Goal: Task Accomplishment & Management: Use online tool/utility

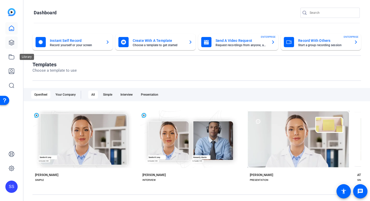
click at [12, 43] on icon at bounding box center [11, 43] width 6 height 6
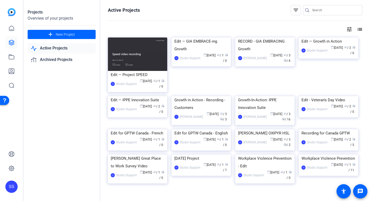
click at [14, 188] on div "SS" at bounding box center [11, 187] width 12 height 12
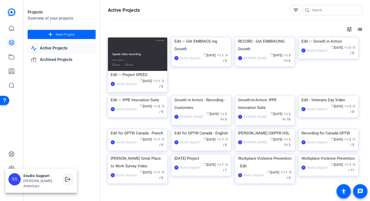
click at [62, 179] on span at bounding box center [68, 179] width 12 height 12
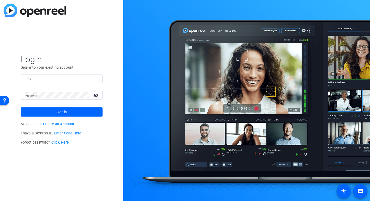
click at [74, 79] on input "Email" at bounding box center [62, 79] width 74 height 6
click at [95, 78] on img at bounding box center [94, 79] width 4 height 6
click at [96, 79] on img at bounding box center [94, 79] width 4 height 6
type input "studiosupport+2@openreel.com"
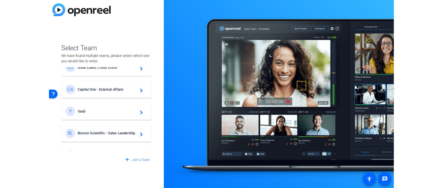
scroll to position [91, 0]
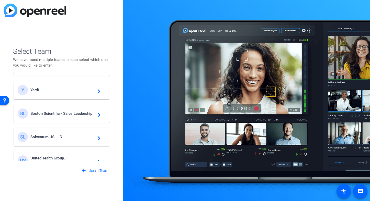
click at [52, 107] on mat-card-content "BL Boston Scientific - Sales Leadership navigate_next" at bounding box center [62, 113] width 96 height 18
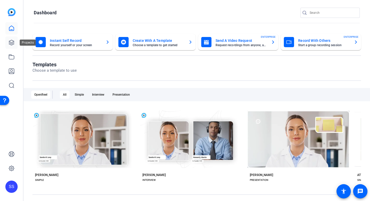
click at [14, 43] on icon at bounding box center [11, 42] width 5 height 5
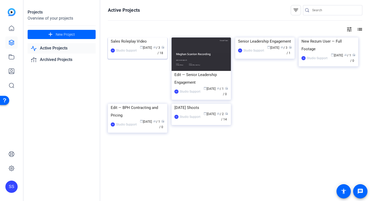
click at [141, 49] on span "calendar_today" at bounding box center [141, 47] width 3 height 3
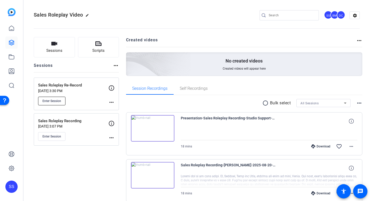
click at [60, 102] on span "Enter Session" at bounding box center [51, 101] width 19 height 4
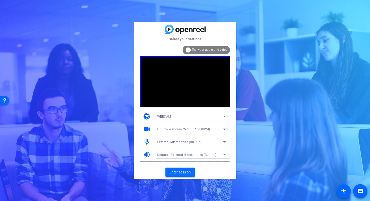
click at [181, 169] on span at bounding box center [179, 172] width 29 height 12
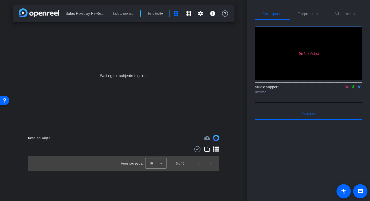
click at [345, 89] on icon at bounding box center [347, 87] width 4 height 4
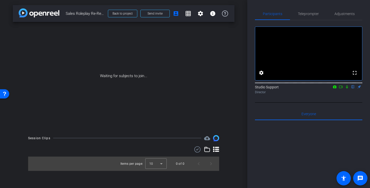
drag, startPoint x: 340, startPoint y: 94, endPoint x: 343, endPoint y: 93, distance: 3.5
click at [340, 89] on icon at bounding box center [340, 87] width 4 height 4
click at [355, 89] on mat-icon at bounding box center [353, 87] width 6 height 5
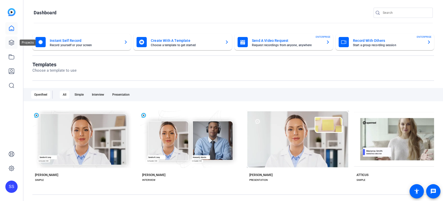
click at [12, 42] on icon at bounding box center [11, 42] width 5 height 5
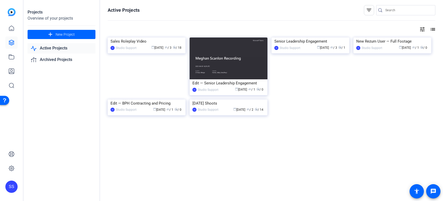
click at [141, 45] on div "Sales Roleplay Video" at bounding box center [147, 42] width 72 height 8
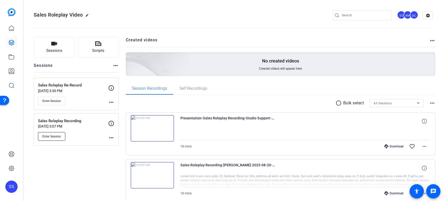
click at [55, 138] on span "Enter Session" at bounding box center [51, 137] width 19 height 4
click at [50, 100] on span "Enter Session" at bounding box center [51, 101] width 19 height 4
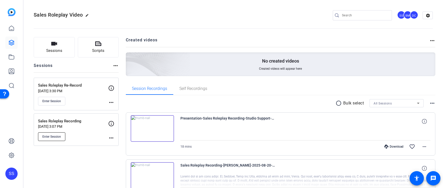
click at [58, 137] on span "Enter Session" at bounding box center [51, 137] width 19 height 4
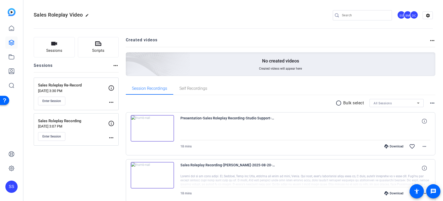
click at [113, 103] on mat-icon "more_horiz" at bounding box center [111, 102] width 6 height 6
click at [113, 107] on span "Edit Session" at bounding box center [123, 110] width 23 height 6
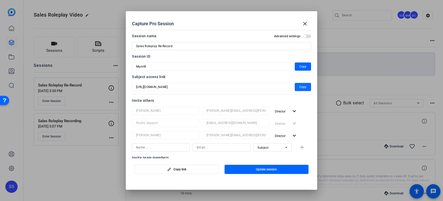
click at [298, 87] on span "button" at bounding box center [303, 87] width 16 height 12
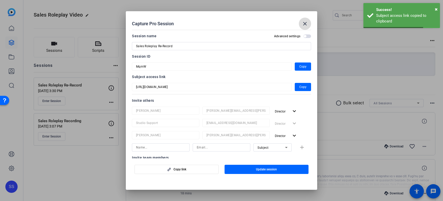
click at [304, 22] on mat-icon "close" at bounding box center [305, 24] width 6 height 6
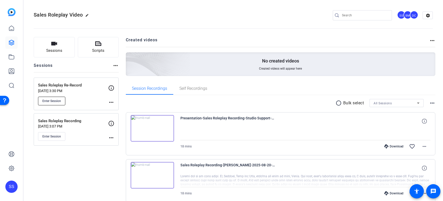
click at [61, 103] on button "Enter Session" at bounding box center [51, 101] width 27 height 9
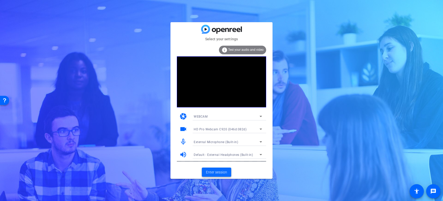
click at [219, 174] on span "Enter session" at bounding box center [216, 172] width 21 height 5
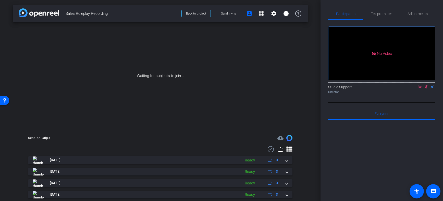
click at [420, 88] on icon at bounding box center [420, 86] width 3 height 3
click at [422, 89] on icon at bounding box center [420, 87] width 4 height 4
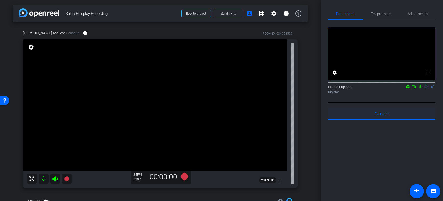
click at [342, 120] on div "Everyone 0" at bounding box center [382, 114] width 107 height 12
click at [423, 17] on span "Adjustments" at bounding box center [418, 14] width 20 height 12
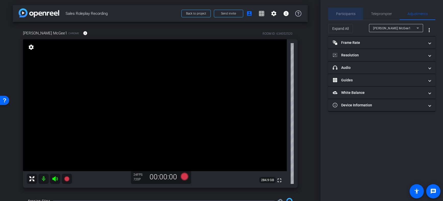
click at [346, 15] on span "Participants" at bounding box center [345, 14] width 19 height 4
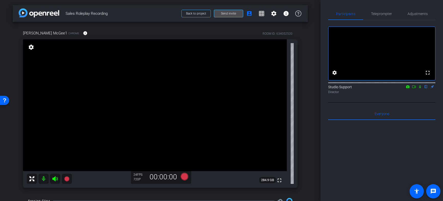
click at [232, 13] on span "Send invite" at bounding box center [228, 13] width 15 height 4
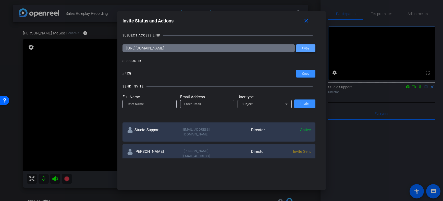
click at [305, 45] on span at bounding box center [305, 48] width 19 height 12
click at [307, 24] on mat-icon "close" at bounding box center [306, 21] width 6 height 6
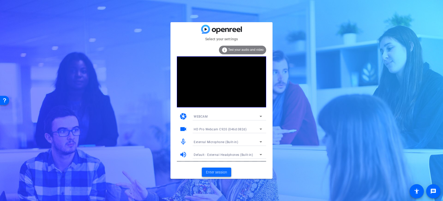
click at [224, 174] on span "Enter session" at bounding box center [216, 172] width 21 height 5
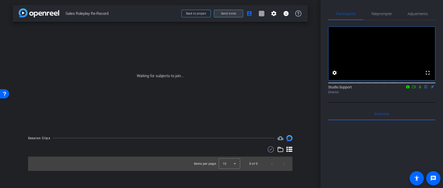
click at [225, 10] on span at bounding box center [228, 13] width 29 height 12
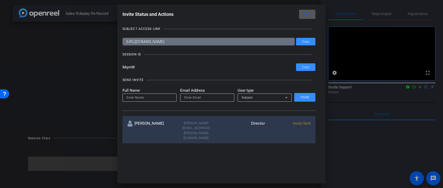
click at [306, 16] on mat-icon "close" at bounding box center [306, 14] width 6 height 6
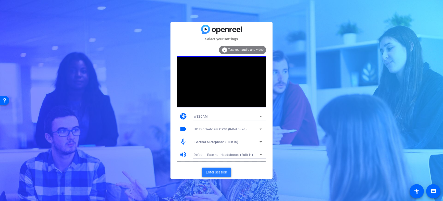
click at [215, 178] on span at bounding box center [216, 172] width 29 height 12
click at [219, 170] on span "Enter session" at bounding box center [216, 172] width 21 height 5
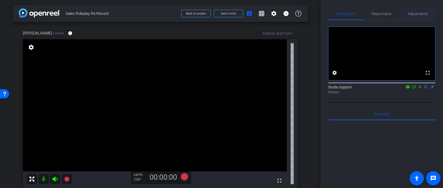
click at [419, 15] on span "Adjustments" at bounding box center [418, 14] width 20 height 4
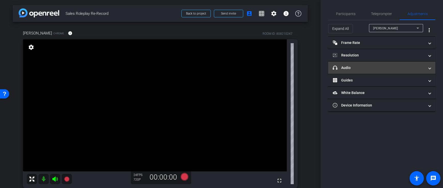
type input "11000"
click at [381, 72] on mat-expansion-panel-header "headphone icon Audio" at bounding box center [382, 68] width 107 height 12
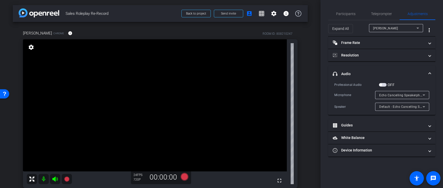
click at [410, 94] on span "Echo Cancelling Speakerphone (Plantronics P610) (047f:c02f)" at bounding box center [426, 95] width 93 height 4
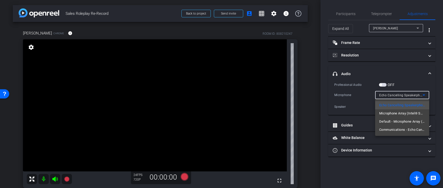
click at [387, 166] on div at bounding box center [221, 94] width 443 height 188
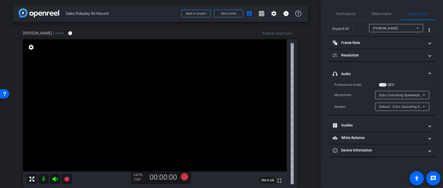
scroll to position [46, 0]
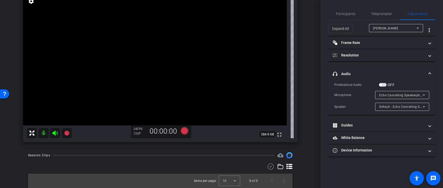
drag, startPoint x: 186, startPoint y: 131, endPoint x: 280, endPoint y: 145, distance: 95.2
click at [280, 145] on div "[PERSON_NAME] Chrome info ROOM ID: 808210247 fullscreen settings 284.9 GB 24 FP…" at bounding box center [160, 61] width 295 height 171
click at [279, 146] on div "[PERSON_NAME] Chrome info ROOM ID: 808210247 fullscreen settings 284.9 GB 24 FP…" at bounding box center [160, 61] width 295 height 171
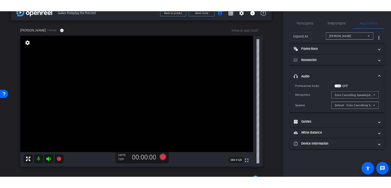
scroll to position [4, 0]
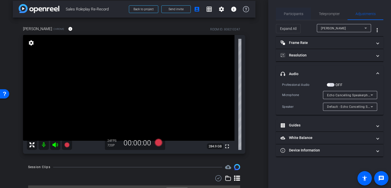
click at [298, 18] on span "Participants" at bounding box center [293, 14] width 19 height 12
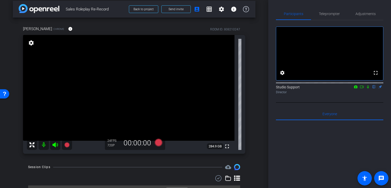
click at [154, 167] on div "Session Clips cloud_upload" at bounding box center [134, 167] width 212 height 6
click at [155, 143] on icon at bounding box center [158, 143] width 8 height 8
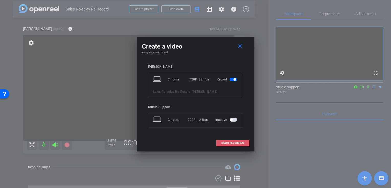
click at [224, 141] on span at bounding box center [232, 143] width 33 height 12
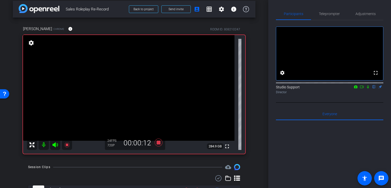
click at [367, 89] on icon at bounding box center [368, 87] width 4 height 4
click at [366, 89] on icon at bounding box center [368, 87] width 4 height 4
click at [156, 142] on icon at bounding box center [158, 142] width 12 height 9
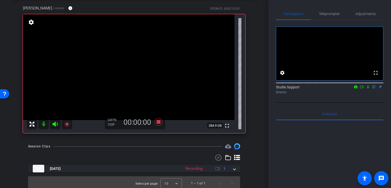
scroll to position [28, 0]
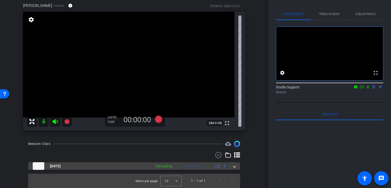
click at [163, 166] on div "Uploading" at bounding box center [163, 166] width 22 height 6
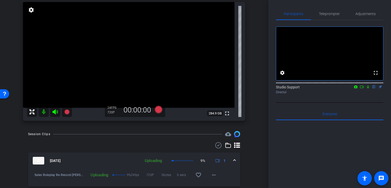
scroll to position [54, 0]
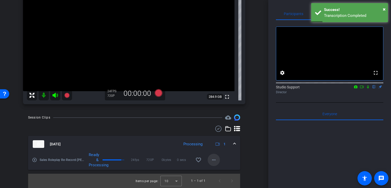
click at [214, 157] on mat-icon "more_horiz" at bounding box center [214, 160] width 6 height 6
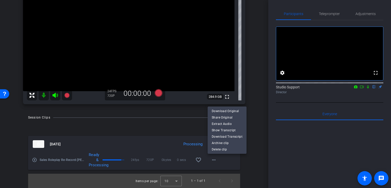
click at [152, 119] on div at bounding box center [195, 94] width 391 height 188
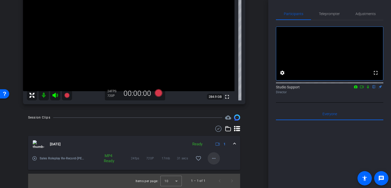
click at [214, 158] on mat-icon "more_horiz" at bounding box center [214, 158] width 6 height 6
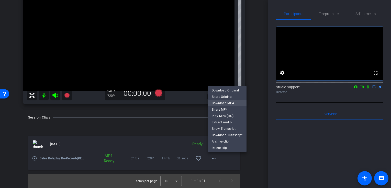
click at [239, 104] on span "Download MP4" at bounding box center [227, 103] width 31 height 6
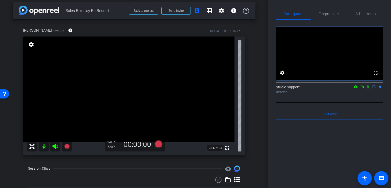
scroll to position [0, 0]
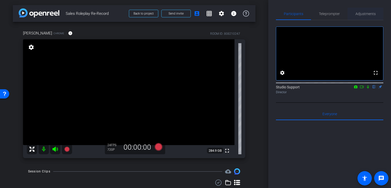
click at [358, 16] on span "Adjustments" at bounding box center [365, 14] width 20 height 12
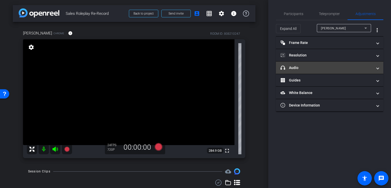
click at [332, 67] on mat-panel-title "headphone icon Audio" at bounding box center [326, 67] width 92 height 5
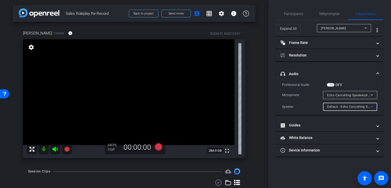
click at [352, 104] on div "Default - Echo Cancelling Speakerphone (Plantronics P610) (047f:c02f)" at bounding box center [348, 106] width 43 height 6
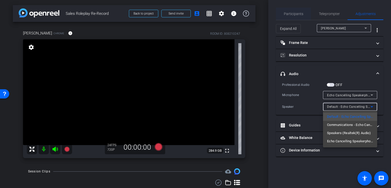
click at [295, 18] on div at bounding box center [195, 94] width 391 height 188
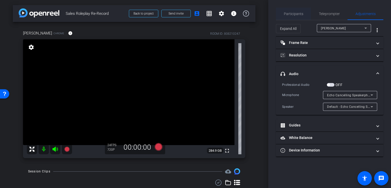
click at [296, 13] on span "Participants" at bounding box center [293, 14] width 19 height 4
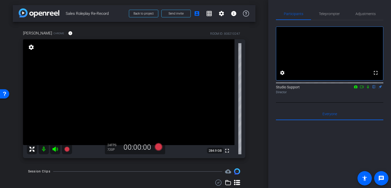
click at [264, 122] on div "arrow_back Sales Roleplay Re-Record Back to project Send invite account_box gri…" at bounding box center [134, 94] width 268 height 188
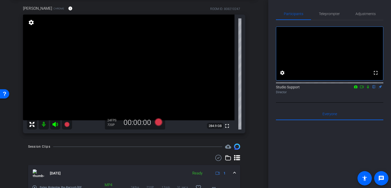
scroll to position [20, 0]
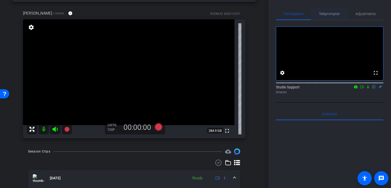
click at [322, 17] on span "Teleprompter" at bounding box center [329, 14] width 21 height 12
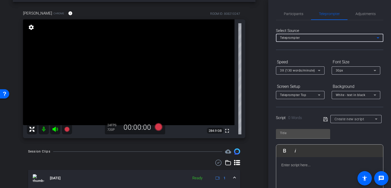
click at [328, 39] on div "Teleprompter" at bounding box center [328, 37] width 97 height 6
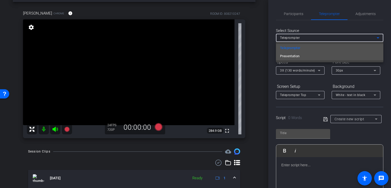
click at [319, 55] on mat-option "Presentation" at bounding box center [329, 56] width 107 height 8
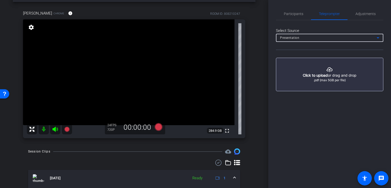
click at [325, 69] on button "button" at bounding box center [329, 74] width 107 height 33
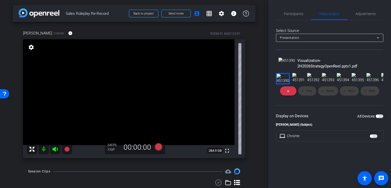
scroll to position [13, 0]
click at [378, 118] on span "button" at bounding box center [379, 116] width 8 height 4
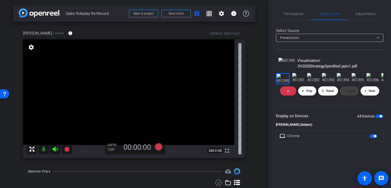
click at [302, 92] on mat-icon "play_arrow" at bounding box center [302, 90] width 3 height 3
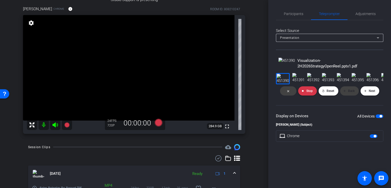
scroll to position [0, 0]
click at [297, 16] on span "Participants" at bounding box center [293, 14] width 19 height 4
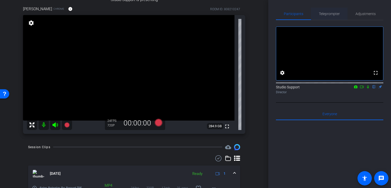
click at [332, 15] on span "Teleprompter" at bounding box center [329, 14] width 21 height 4
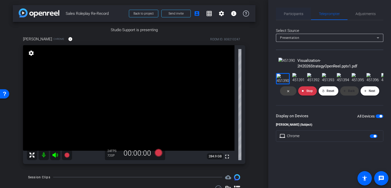
click at [290, 13] on span "Participants" at bounding box center [293, 14] width 19 height 4
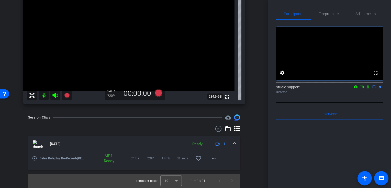
scroll to position [185, 0]
click at [323, 17] on span "Teleprompter" at bounding box center [329, 14] width 21 height 12
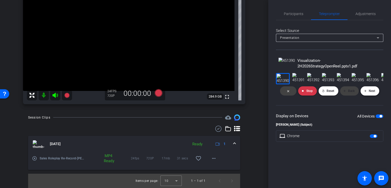
click at [373, 93] on span "Next" at bounding box center [371, 91] width 6 height 4
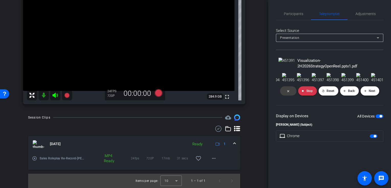
scroll to position [0, 102]
click at [370, 93] on span "Next" at bounding box center [371, 91] width 6 height 4
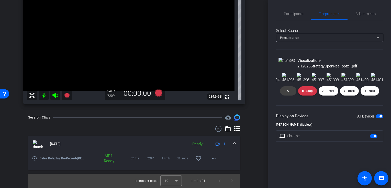
click at [351, 93] on span "Back" at bounding box center [351, 91] width 7 height 4
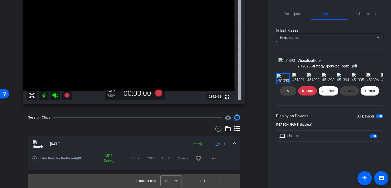
scroll to position [0, 0]
click at [293, 11] on span "Participants" at bounding box center [293, 14] width 19 height 12
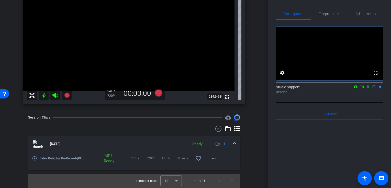
scroll to position [145, 0]
click at [158, 97] on icon at bounding box center [158, 93] width 8 height 8
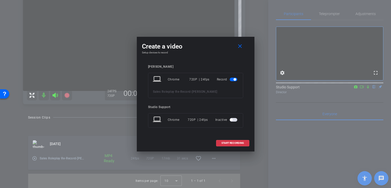
click at [232, 121] on span "button" at bounding box center [233, 120] width 8 height 4
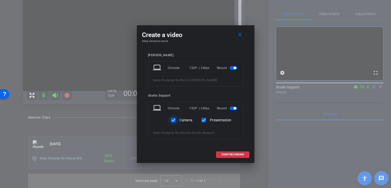
click at [177, 123] on input "Camera" at bounding box center [173, 120] width 10 height 10
checkbox input "false"
click at [239, 155] on span "START RECORDING" at bounding box center [232, 154] width 22 height 3
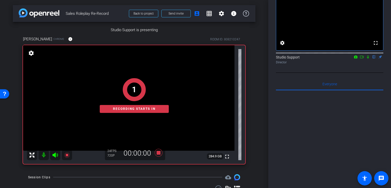
scroll to position [38, 0]
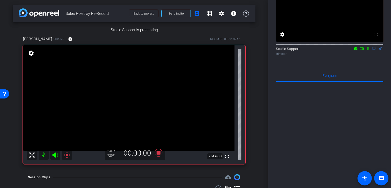
click at [368, 50] on icon at bounding box center [368, 49] width 4 height 4
click at [363, 50] on icon at bounding box center [362, 48] width 4 height 3
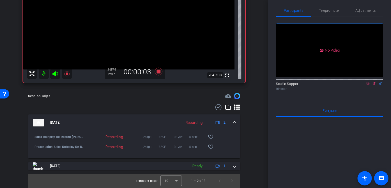
scroll to position [0, 0]
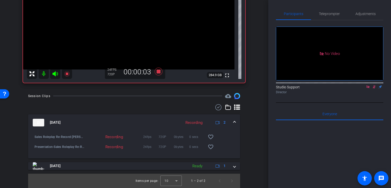
click at [326, 5] on div "Participants Teleprompter Adjustments No Video Studio Support Director Everyone…" at bounding box center [329, 94] width 123 height 188
click at [326, 11] on span "Teleprompter" at bounding box center [329, 14] width 21 height 12
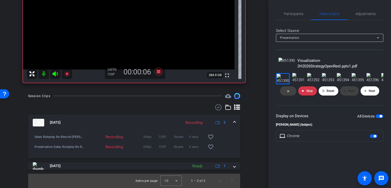
scroll to position [3, 0]
click at [332, 142] on openreel-director-presentation "Visualization-2H2026StrategyOpenReel.pptx1.pdf close stop Stop replay Reset arr…" at bounding box center [329, 100] width 107 height 84
click at [161, 76] on icon at bounding box center [158, 71] width 12 height 9
click at [290, 17] on span "Participants" at bounding box center [293, 14] width 19 height 12
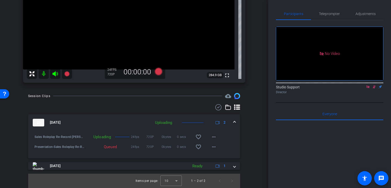
click at [373, 85] on icon at bounding box center [374, 87] width 4 height 4
click at [328, 14] on span "Teleprompter" at bounding box center [329, 14] width 21 height 4
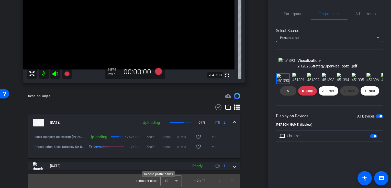
click at [160, 75] on icon at bounding box center [158, 71] width 8 height 8
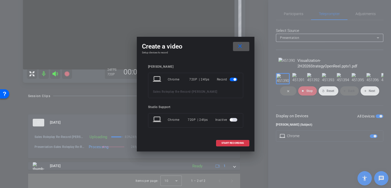
click at [230, 122] on mat-slide-toggle at bounding box center [233, 120] width 9 height 6
click at [233, 121] on span "button" at bounding box center [233, 120] width 8 height 4
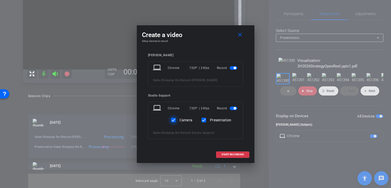
click at [173, 122] on input "Camera" at bounding box center [173, 120] width 10 height 10
checkbox input "false"
click at [228, 153] on span "START RECORDING" at bounding box center [232, 154] width 22 height 3
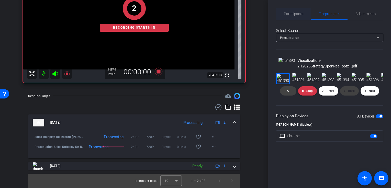
click at [294, 14] on span "Participants" at bounding box center [293, 14] width 19 height 4
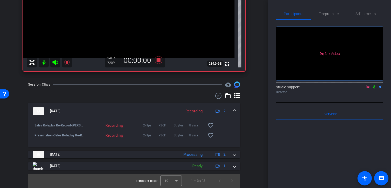
click at [374, 85] on icon at bounding box center [374, 87] width 4 height 4
click at [330, 14] on span "Teleprompter" at bounding box center [329, 14] width 21 height 4
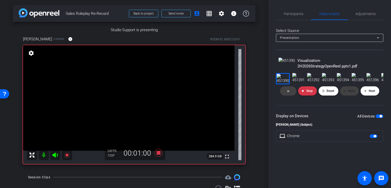
drag, startPoint x: 100, startPoint y: 14, endPoint x: 66, endPoint y: 15, distance: 33.5
click at [66, 15] on span "Sales Roleplay Re-Record" at bounding box center [96, 13] width 60 height 10
copy span "Sales Roleplay Re-Record"
click at [375, 97] on span at bounding box center [369, 91] width 19 height 12
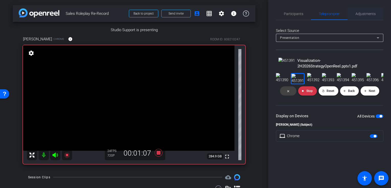
click at [364, 17] on div "Participants Teleprompter Adjustments Studio Support Director Everyone 0 [PERSO…" at bounding box center [329, 77] width 107 height 139
click at [360, 13] on span "Adjustments" at bounding box center [365, 14] width 20 height 4
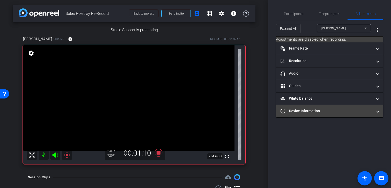
click at [327, 110] on mat-panel-title "Device Information" at bounding box center [326, 110] width 92 height 5
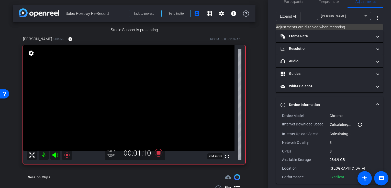
scroll to position [16, 0]
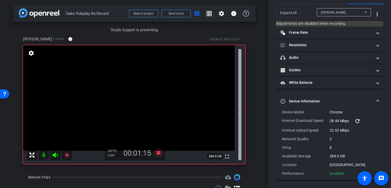
drag, startPoint x: 345, startPoint y: 172, endPoint x: 282, endPoint y: 113, distance: 86.6
click at [282, 113] on div "Device Model Chrome Internet Download Speed 28.44 Mbps refresh Internet Upload …" at bounding box center [329, 143] width 95 height 66
copy div "Device Model Chrome Internet Download Speed 28.44 Mbps refresh Internet Upload …"
click at [350, 96] on mat-expansion-panel-header "Device Information" at bounding box center [329, 101] width 107 height 16
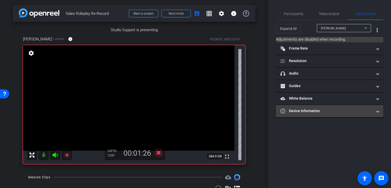
scroll to position [0, 0]
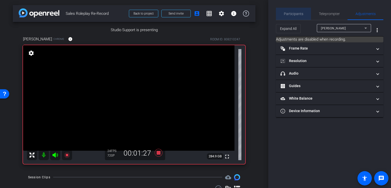
click at [298, 11] on span "Participants" at bounding box center [293, 14] width 19 height 12
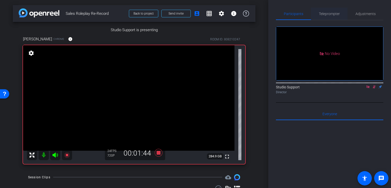
click at [333, 13] on span "Teleprompter" at bounding box center [329, 14] width 21 height 4
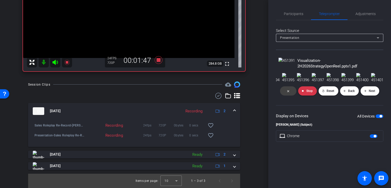
scroll to position [127, 0]
click at [375, 142] on openreel-director-presentation "Visualization-2H2026StrategyOpenReel.pptx1.pdf close stop Stop replay Reset arr…" at bounding box center [329, 100] width 107 height 84
click at [377, 97] on span at bounding box center [369, 91] width 19 height 12
click at [372, 93] on span "Next" at bounding box center [371, 91] width 6 height 4
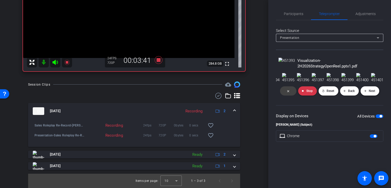
scroll to position [0, 312]
click at [158, 64] on icon at bounding box center [158, 60] width 8 height 8
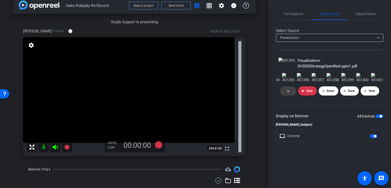
scroll to position [0, 0]
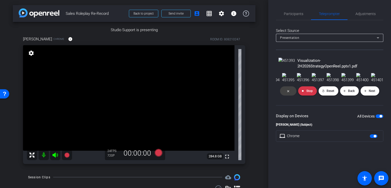
click at [291, 20] on div "Select Source Presentation Visualization-2H2026StrategyOpenReel.pptx1.pdf close…" at bounding box center [329, 83] width 107 height 127
click at [292, 8] on span "Participants" at bounding box center [293, 14] width 19 height 12
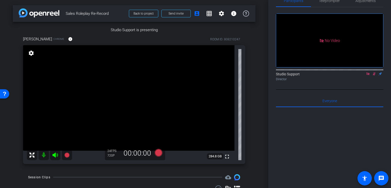
click at [374, 72] on icon at bounding box center [374, 74] width 4 height 4
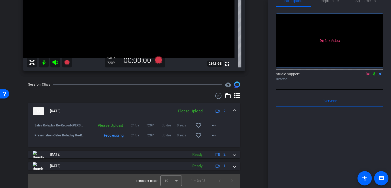
scroll to position [151, 0]
click at [158, 64] on icon at bounding box center [158, 60] width 8 height 8
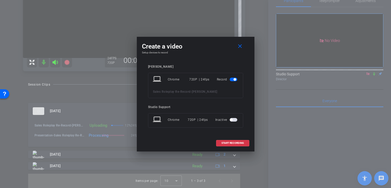
click at [232, 120] on span "button" at bounding box center [231, 120] width 3 height 3
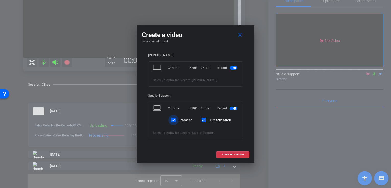
click at [175, 121] on input "Camera" at bounding box center [173, 120] width 10 height 10
checkbox input "false"
click at [231, 155] on span "START RECORDING" at bounding box center [232, 154] width 22 height 3
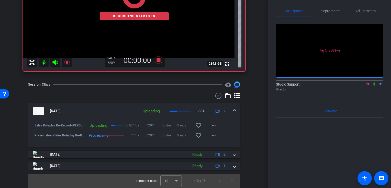
scroll to position [0, 0]
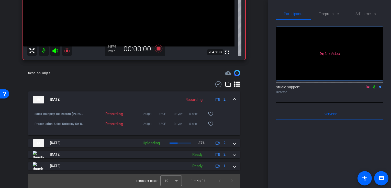
click at [374, 85] on icon at bounding box center [374, 86] width 2 height 3
click at [316, 6] on div "Participants Teleprompter Adjustments No Video Studio Support Director Everyone…" at bounding box center [329, 94] width 123 height 188
click at [327, 12] on span "Teleprompter" at bounding box center [329, 14] width 21 height 4
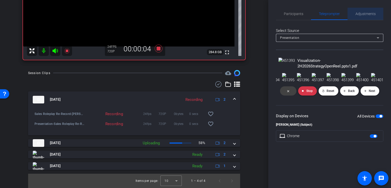
click at [361, 13] on span "Adjustments" at bounding box center [365, 14] width 20 height 4
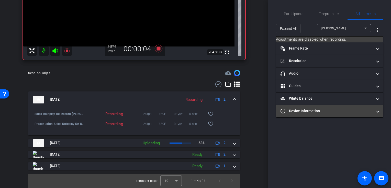
click at [340, 113] on mat-panel-title "Device Information" at bounding box center [326, 110] width 92 height 5
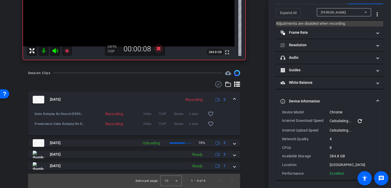
scroll to position [227, 0]
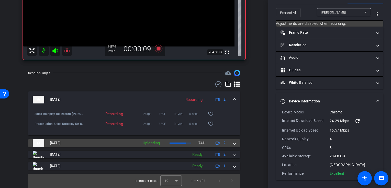
click at [179, 144] on span at bounding box center [177, 143] width 16 height 1
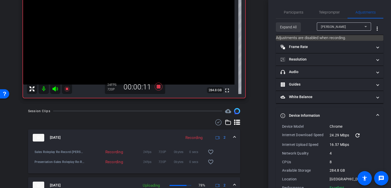
scroll to position [0, 0]
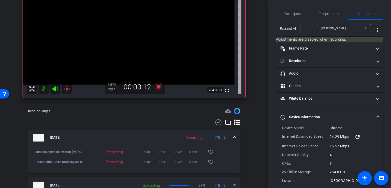
click at [289, 6] on div "Participants Teleprompter Adjustments Studio Support Director Everyone 0 [PERSO…" at bounding box center [329, 94] width 123 height 188
click at [289, 10] on span "Participants" at bounding box center [293, 14] width 19 height 12
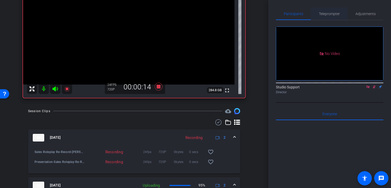
click at [332, 16] on span "Teleprompter" at bounding box center [329, 14] width 21 height 12
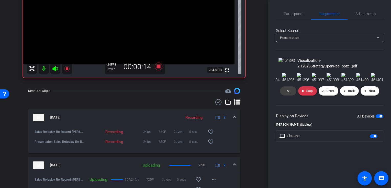
scroll to position [149, 0]
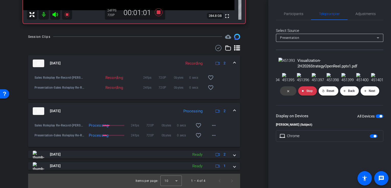
click at [353, 142] on openreel-director-presentation "Visualization-2H2026StrategyOpenReel.pptx1.pdf close stop Stop replay Reset arr…" at bounding box center [329, 100] width 107 height 84
click at [157, 16] on icon at bounding box center [158, 12] width 8 height 8
click at [294, 11] on span "Participants" at bounding box center [293, 14] width 19 height 12
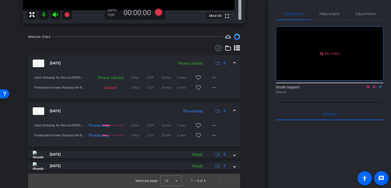
click at [372, 85] on icon at bounding box center [374, 87] width 4 height 4
click at [368, 85] on icon at bounding box center [368, 87] width 4 height 4
click at [211, 129] on mat-icon "more_horiz" at bounding box center [214, 125] width 6 height 6
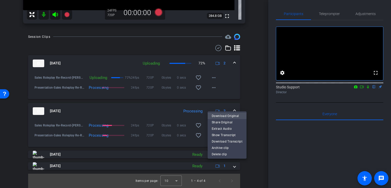
click at [228, 115] on span "Download Original" at bounding box center [227, 116] width 31 height 6
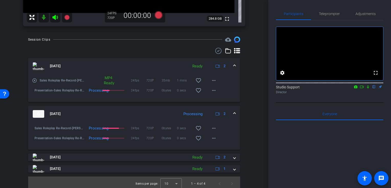
scroll to position [126, 0]
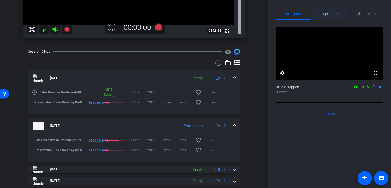
click at [337, 11] on span "Teleprompter" at bounding box center [329, 14] width 21 height 12
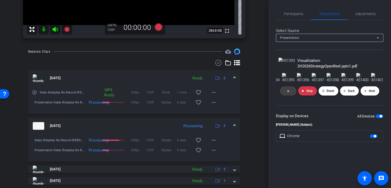
click at [333, 93] on span "Reset" at bounding box center [330, 91] width 8 height 4
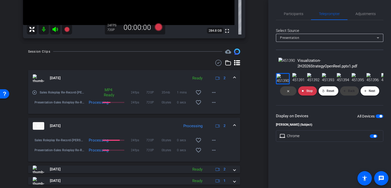
scroll to position [0, 0]
click at [156, 31] on icon at bounding box center [158, 27] width 8 height 8
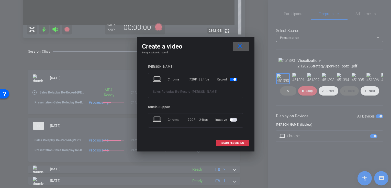
click at [231, 121] on span "button" at bounding box center [233, 120] width 8 height 4
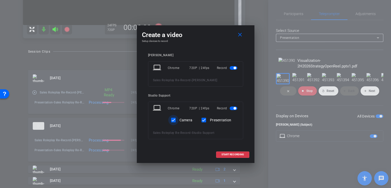
click at [178, 122] on input "Camera" at bounding box center [173, 120] width 10 height 10
checkbox input "false"
click at [238, 154] on span "START RECORDING" at bounding box center [232, 154] width 22 height 3
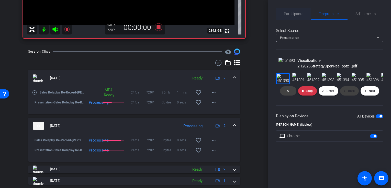
click at [300, 16] on span "Participants" at bounding box center [293, 14] width 19 height 12
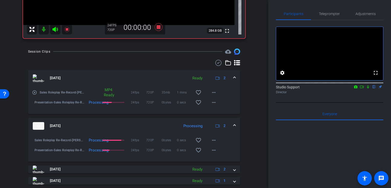
click at [359, 89] on icon at bounding box center [361, 87] width 4 height 4
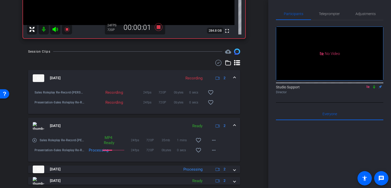
click at [374, 89] on icon at bounding box center [374, 87] width 4 height 4
click at [336, 14] on span "Teleprompter" at bounding box center [329, 14] width 21 height 4
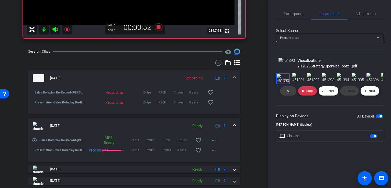
click at [371, 93] on span "Next" at bounding box center [371, 91] width 6 height 4
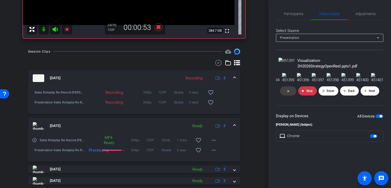
scroll to position [0, 102]
click at [364, 92] on mat-icon "arrow_forward" at bounding box center [364, 90] width 3 height 3
click at [365, 92] on mat-icon "arrow_forward" at bounding box center [364, 90] width 3 height 3
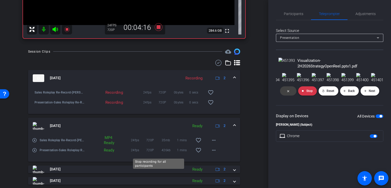
click at [158, 31] on icon at bounding box center [158, 27] width 8 height 8
click at [297, 19] on span "Participants" at bounding box center [293, 14] width 19 height 12
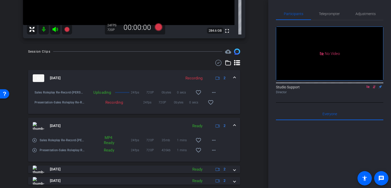
click at [376, 85] on mat-icon at bounding box center [374, 87] width 6 height 5
click at [368, 85] on icon at bounding box center [367, 86] width 3 height 3
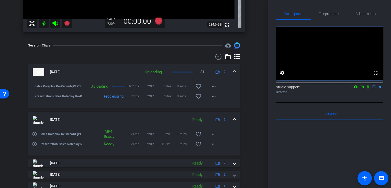
scroll to position [160, 0]
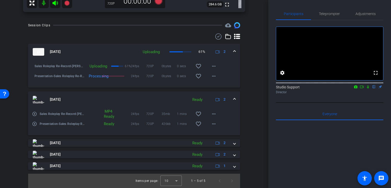
click at [368, 89] on icon at bounding box center [368, 87] width 4 height 4
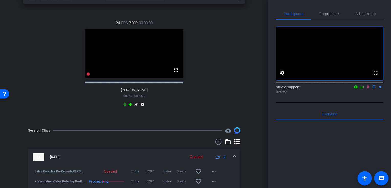
click at [368, 89] on icon at bounding box center [368, 87] width 4 height 4
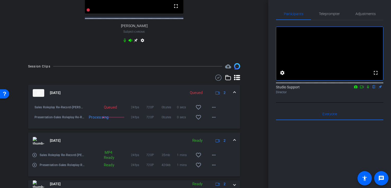
scroll to position [251, 0]
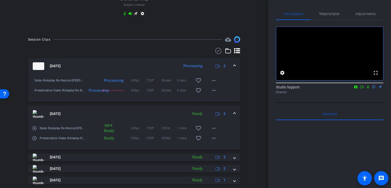
click at [137, 16] on icon at bounding box center [136, 13] width 4 height 4
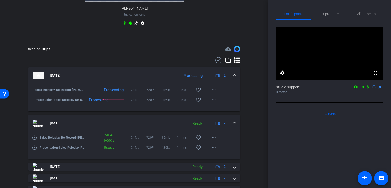
scroll to position [150, 0]
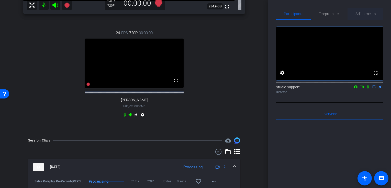
click at [366, 13] on span "Adjustments" at bounding box center [365, 14] width 20 height 4
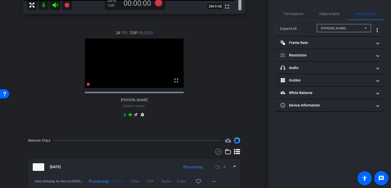
click at [345, 31] on div "[PERSON_NAME]" at bounding box center [342, 28] width 43 height 6
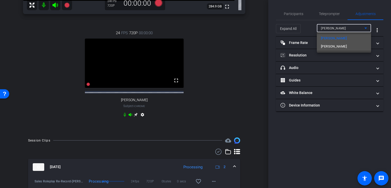
click at [333, 46] on span "[PERSON_NAME]" at bounding box center [334, 46] width 26 height 6
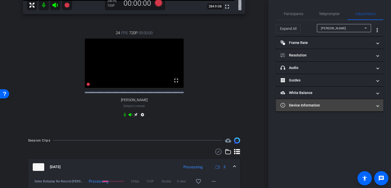
click at [311, 110] on mat-expansion-panel-header "Device Information" at bounding box center [329, 105] width 107 height 12
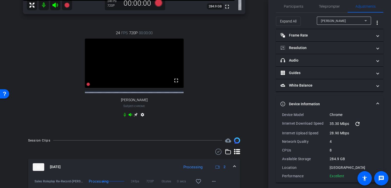
scroll to position [10, 0]
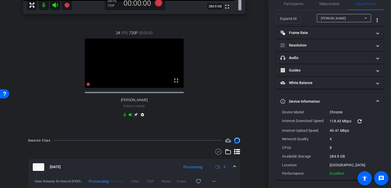
drag, startPoint x: 346, startPoint y: 174, endPoint x: 281, endPoint y: 112, distance: 89.1
click at [281, 112] on div "Device Model Chrome Internet Download Speed 118.43 Mbps refresh Internet Upload…" at bounding box center [329, 145] width 107 height 71
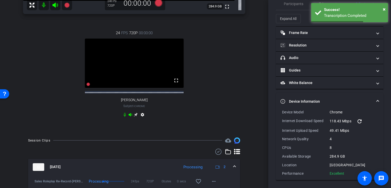
copy div "Device Model Chrome Internet Download Speed 118.43 Mbps refresh Internet Upload…"
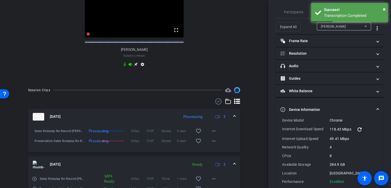
scroll to position [0, 0]
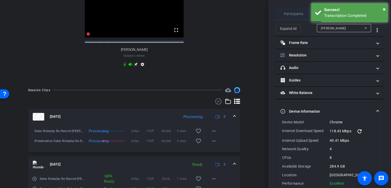
click at [283, 13] on div "Participants" at bounding box center [293, 14] width 35 height 12
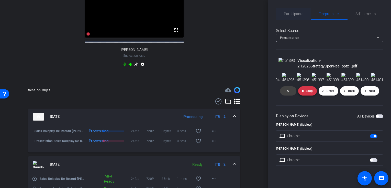
click at [306, 97] on span at bounding box center [307, 91] width 19 height 12
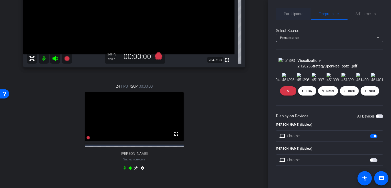
scroll to position [76, 0]
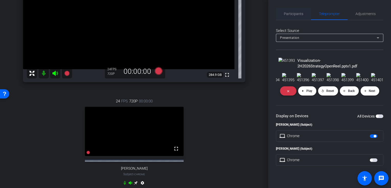
click at [290, 97] on span at bounding box center [288, 91] width 16 height 12
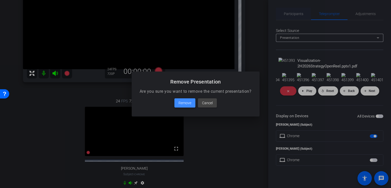
click at [181, 103] on span "Remove" at bounding box center [184, 103] width 13 height 6
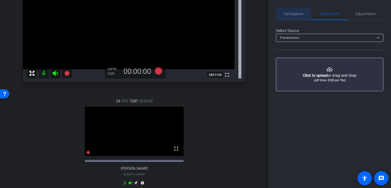
click at [281, 11] on div "Participants" at bounding box center [293, 14] width 35 height 12
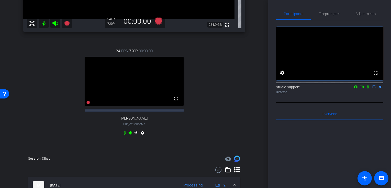
scroll to position [0, 0]
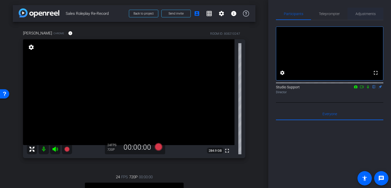
click at [373, 11] on span "Adjustments" at bounding box center [365, 14] width 20 height 12
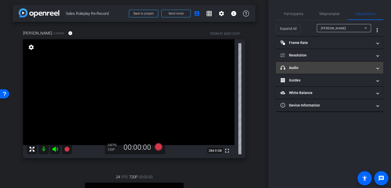
click at [332, 70] on mat-expansion-panel-header "headphone icon Audio" at bounding box center [329, 68] width 107 height 12
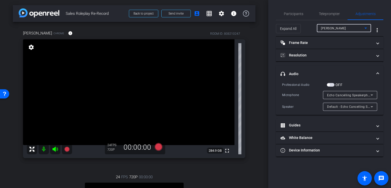
click at [359, 28] on div "[PERSON_NAME]" at bounding box center [342, 28] width 43 height 6
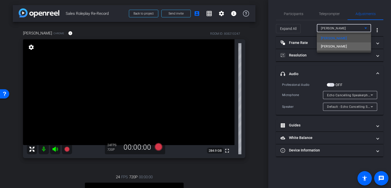
click at [348, 45] on mat-option "[PERSON_NAME]" at bounding box center [344, 46] width 54 height 8
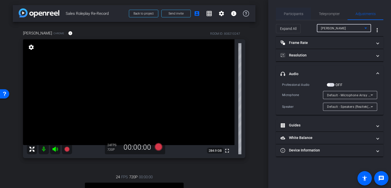
click at [286, 14] on span "Participants" at bounding box center [293, 14] width 19 height 4
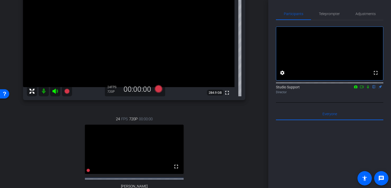
scroll to position [2, 0]
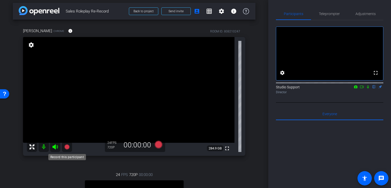
click at [66, 144] on icon at bounding box center [66, 146] width 5 height 5
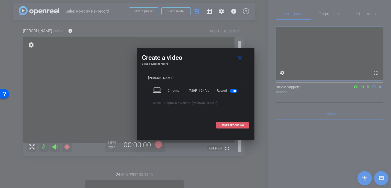
click at [237, 125] on span "START RECORDING" at bounding box center [232, 125] width 22 height 3
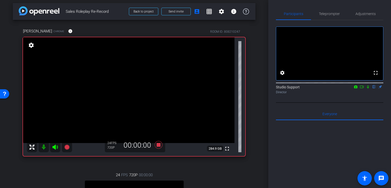
scroll to position [0, 0]
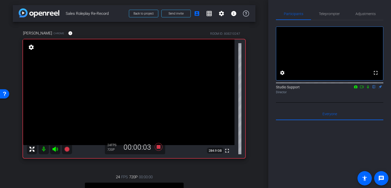
click at [368, 89] on icon at bounding box center [368, 87] width 4 height 4
click at [368, 89] on icon at bounding box center [367, 86] width 3 height 3
click at [158, 146] on icon at bounding box center [158, 147] width 8 height 8
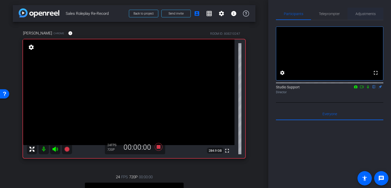
click at [360, 16] on span "Adjustments" at bounding box center [365, 14] width 20 height 4
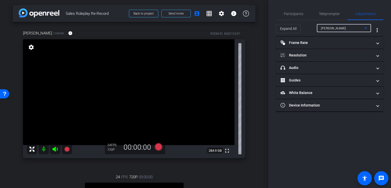
click at [347, 28] on div "[PERSON_NAME]" at bounding box center [342, 28] width 43 height 6
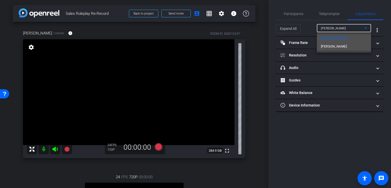
click at [334, 50] on mat-option "[PERSON_NAME]" at bounding box center [344, 46] width 54 height 8
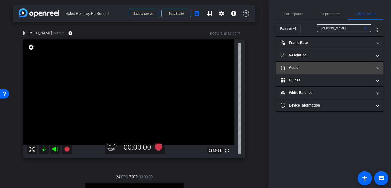
click at [297, 68] on mat-panel-title "headphone icon Audio" at bounding box center [326, 67] width 92 height 5
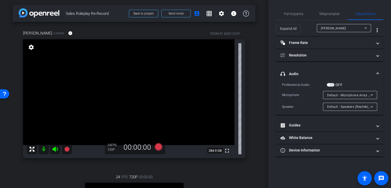
click at [363, 96] on span "Default - Microphone Array (Intel® Smart Sound Technology for Digital Microphon…" at bounding box center [390, 95] width 127 height 4
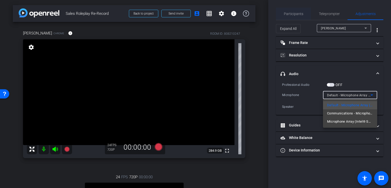
click at [302, 16] on div at bounding box center [195, 94] width 391 height 188
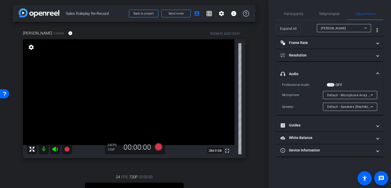
scroll to position [187, 0]
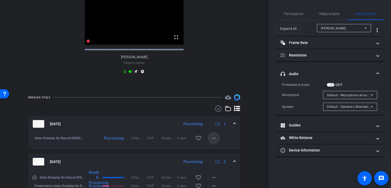
click at [214, 141] on mat-icon "more_horiz" at bounding box center [214, 138] width 6 height 6
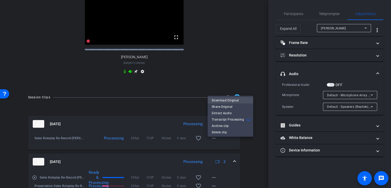
click at [229, 100] on span "Download Original" at bounding box center [230, 100] width 37 height 6
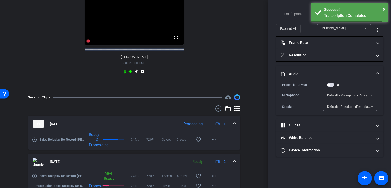
click at [155, 105] on div "Session Clips cloud_upload [DATE] Processing 1 play_circle_outline Sales Rolepl…" at bounding box center [134, 177] width 242 height 167
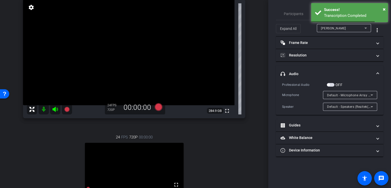
scroll to position [0, 0]
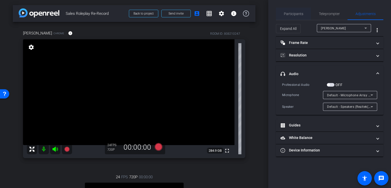
click at [292, 14] on span "Participants" at bounding box center [293, 14] width 19 height 4
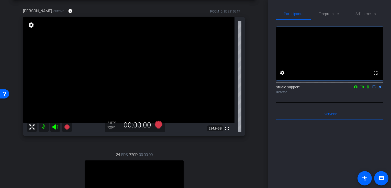
scroll to position [20, 0]
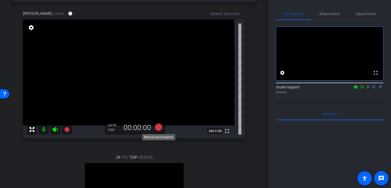
click at [158, 127] on icon at bounding box center [158, 127] width 8 height 8
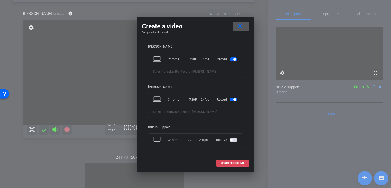
click at [236, 163] on span "START RECORDING" at bounding box center [232, 163] width 22 height 3
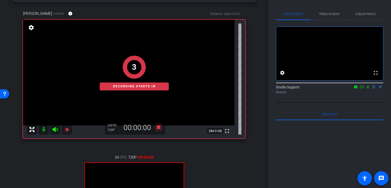
click at [363, 110] on div "fullscreen settings Studio Support flip Director Everyone 0 Mark all read To: E…" at bounding box center [329, 148] width 107 height 257
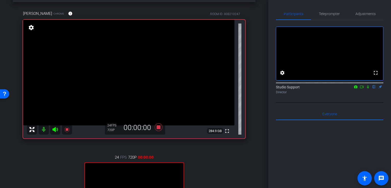
click at [368, 89] on icon at bounding box center [368, 87] width 4 height 4
click at [360, 89] on icon at bounding box center [361, 87] width 4 height 4
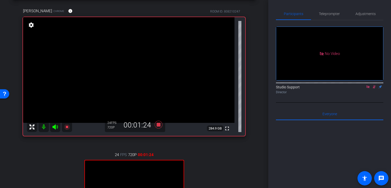
scroll to position [0, 0]
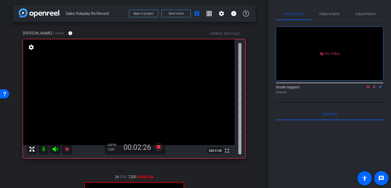
click at [208, 162] on div "[PERSON_NAME] Chrome info ROOM ID: 808210247 fullscreen settings 284.9 GB 24 FP…" at bounding box center [134, 149] width 242 height 254
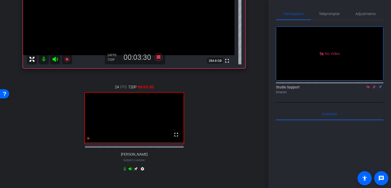
scroll to position [120, 0]
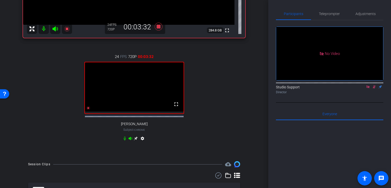
click at [136, 141] on icon at bounding box center [136, 138] width 4 height 4
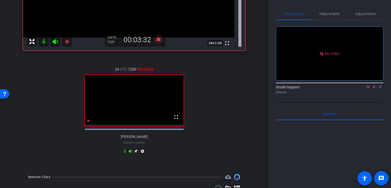
scroll to position [33, 0]
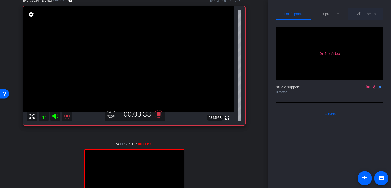
click at [359, 12] on span "Adjustments" at bounding box center [365, 14] width 20 height 4
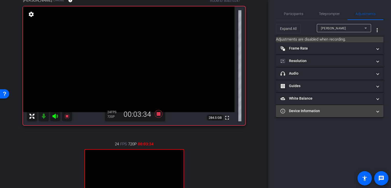
click at [328, 111] on mat-panel-title "Device Information" at bounding box center [326, 110] width 92 height 5
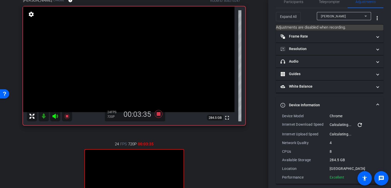
scroll to position [16, 0]
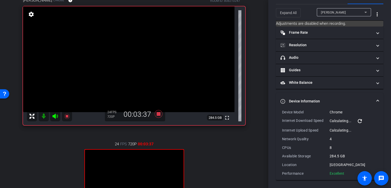
click at [343, 13] on div "[PERSON_NAME]" at bounding box center [342, 12] width 43 height 6
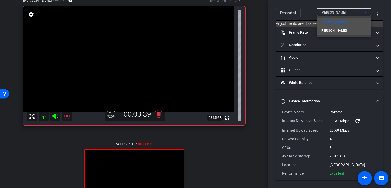
click at [337, 31] on span "[PERSON_NAME]" at bounding box center [334, 31] width 26 height 6
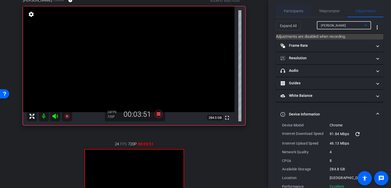
scroll to position [0, 0]
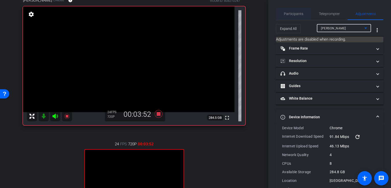
click at [286, 16] on span "Participants" at bounding box center [293, 14] width 19 height 4
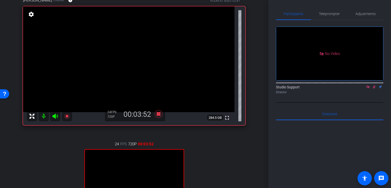
click at [375, 85] on icon at bounding box center [374, 87] width 4 height 4
click at [158, 115] on icon at bounding box center [158, 114] width 8 height 8
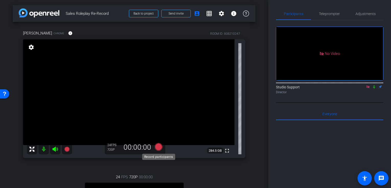
click at [156, 147] on icon at bounding box center [158, 147] width 8 height 8
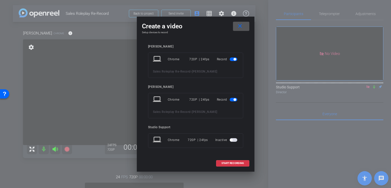
click at [241, 24] on mat-icon "close" at bounding box center [240, 26] width 6 height 6
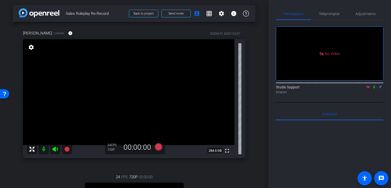
click at [368, 85] on icon at bounding box center [368, 87] width 4 height 4
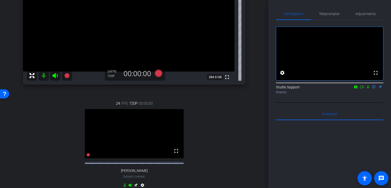
scroll to position [61, 0]
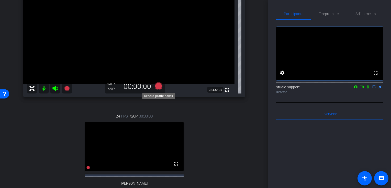
click at [155, 86] on icon at bounding box center [158, 86] width 8 height 8
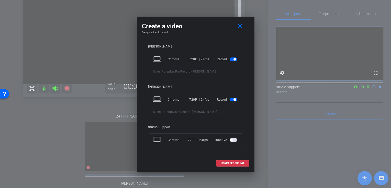
click at [370, 106] on div at bounding box center [195, 94] width 391 height 188
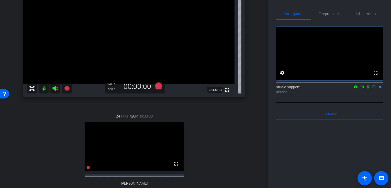
click at [366, 89] on icon at bounding box center [368, 87] width 4 height 4
click at [363, 14] on span "Adjustments" at bounding box center [365, 14] width 20 height 4
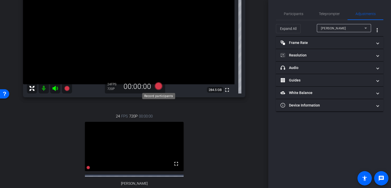
click at [159, 86] on icon at bounding box center [158, 86] width 8 height 8
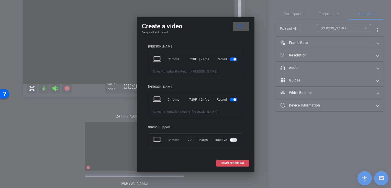
click at [226, 163] on span "START RECORDING" at bounding box center [232, 163] width 22 height 3
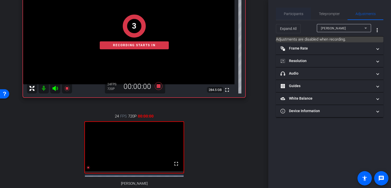
click at [299, 15] on span "Participants" at bounding box center [293, 14] width 19 height 4
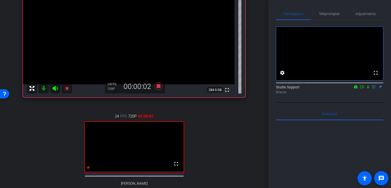
click at [367, 89] on icon at bounding box center [368, 87] width 4 height 4
click at [363, 89] on icon at bounding box center [361, 87] width 4 height 4
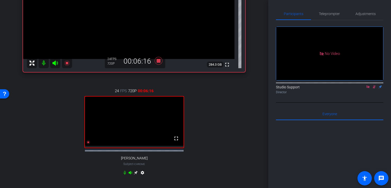
scroll to position [38, 0]
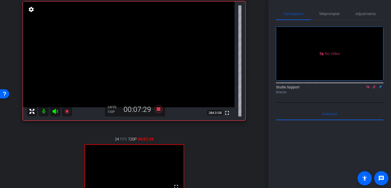
click at [374, 89] on icon at bounding box center [373, 86] width 3 height 3
click at [163, 108] on icon at bounding box center [158, 108] width 12 height 9
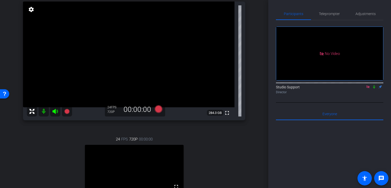
click at [368, 89] on icon at bounding box center [368, 87] width 4 height 4
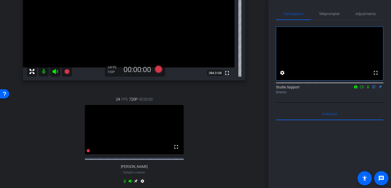
scroll to position [68, 0]
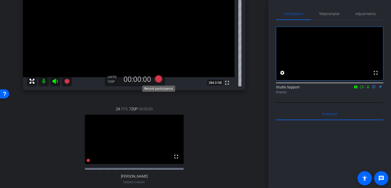
click at [159, 79] on icon at bounding box center [158, 79] width 8 height 8
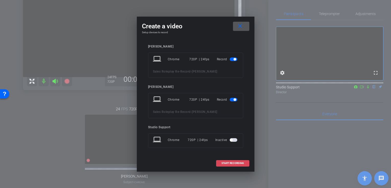
click at [224, 164] on span "START RECORDING" at bounding box center [232, 163] width 22 height 3
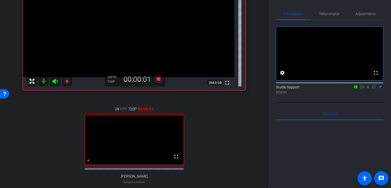
click at [368, 89] on icon at bounding box center [368, 87] width 4 height 4
click at [361, 89] on icon at bounding box center [361, 87] width 4 height 4
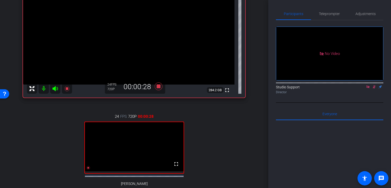
scroll to position [40, 0]
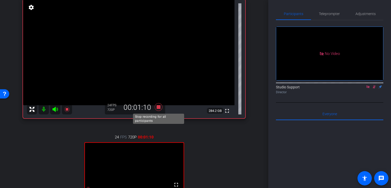
click at [156, 109] on icon at bounding box center [158, 106] width 12 height 9
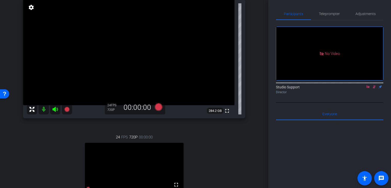
click at [375, 89] on icon at bounding box center [374, 87] width 4 height 4
click at [369, 89] on icon at bounding box center [368, 87] width 4 height 4
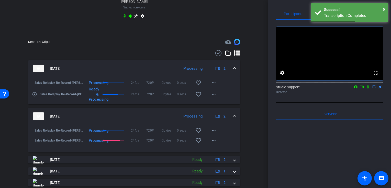
scroll to position [258, 0]
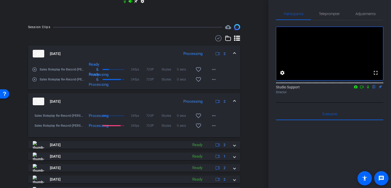
click at [32, 72] on mat-icon "play_circle_outline" at bounding box center [34, 69] width 5 height 5
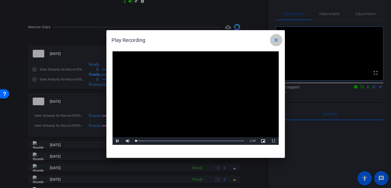
click at [273, 38] on mat-icon "close" at bounding box center [276, 40] width 6 height 6
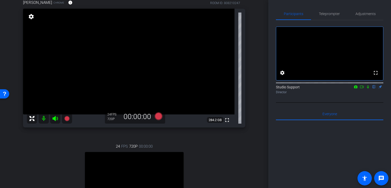
scroll to position [0, 0]
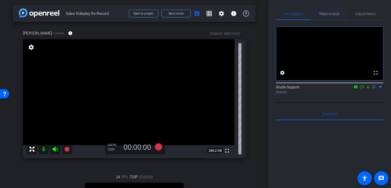
click at [333, 12] on span "Teleprompter" at bounding box center [329, 14] width 21 height 4
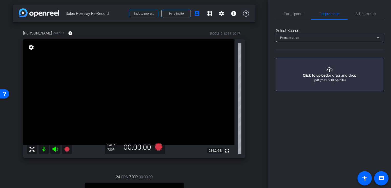
click at [320, 79] on button "button" at bounding box center [329, 74] width 107 height 33
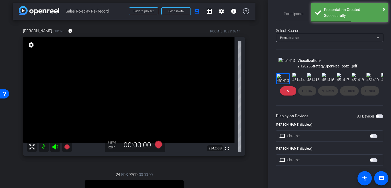
scroll to position [8, 0]
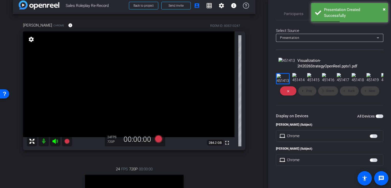
click at [376, 118] on span "button" at bounding box center [377, 116] width 3 height 3
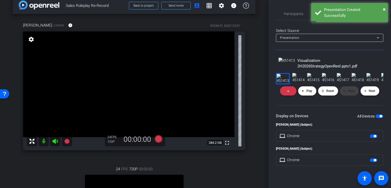
click at [367, 97] on span at bounding box center [369, 91] width 19 height 12
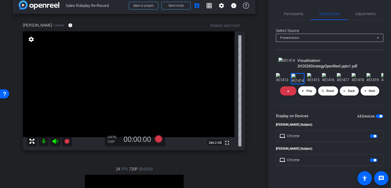
scroll to position [37, 0]
click at [369, 118] on openreel-director-presentation "Visualization-2H2026StrategyOpenReel.pptx1.pdf close play_arrow Play replay Res…" at bounding box center [329, 112] width 107 height 108
click at [371, 97] on span at bounding box center [369, 91] width 19 height 12
click at [371, 93] on span "Next" at bounding box center [371, 91] width 6 height 4
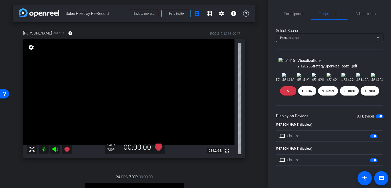
scroll to position [0, 0]
click at [287, 12] on span "Participants" at bounding box center [293, 14] width 19 height 4
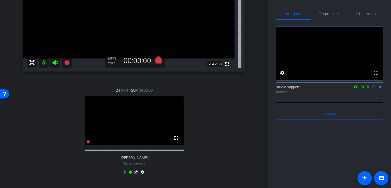
scroll to position [76, 0]
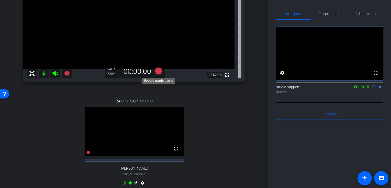
click at [155, 69] on icon at bounding box center [158, 71] width 8 height 8
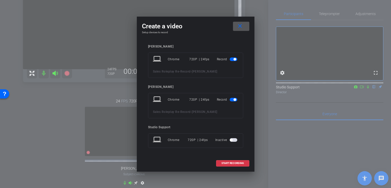
click at [240, 30] on span at bounding box center [241, 26] width 16 height 12
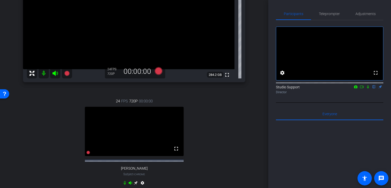
click at [238, 124] on div "24 FPS 720P 00:00:00 fullscreen [PERSON_NAME] Subject - Chrome settings" at bounding box center [134, 143] width 222 height 106
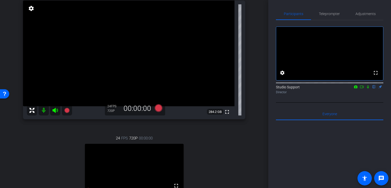
scroll to position [31, 0]
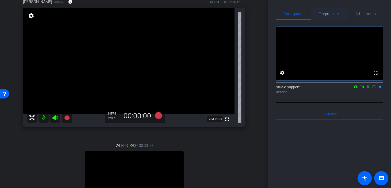
click at [334, 14] on span "Teleprompter" at bounding box center [329, 14] width 21 height 4
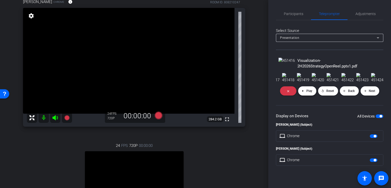
scroll to position [1, 0]
click at [312, 93] on span "Play" at bounding box center [309, 91] width 6 height 4
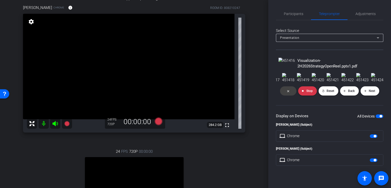
scroll to position [162, 0]
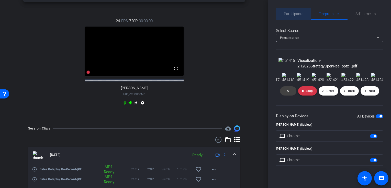
click at [289, 13] on span "Participants" at bounding box center [293, 14] width 19 height 4
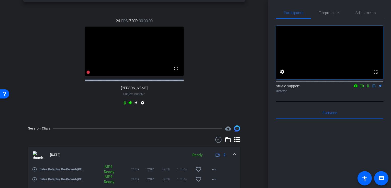
click at [240, 115] on div "24 FPS 720P 00:00:00 fullscreen [PERSON_NAME] Subject - Chrome settings" at bounding box center [134, 63] width 222 height 106
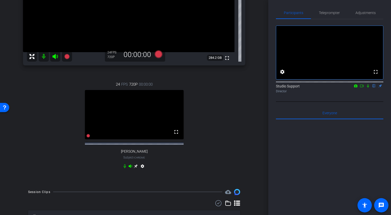
scroll to position [63, 0]
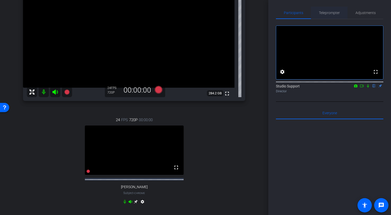
click at [319, 15] on span "Teleprompter" at bounding box center [329, 13] width 21 height 12
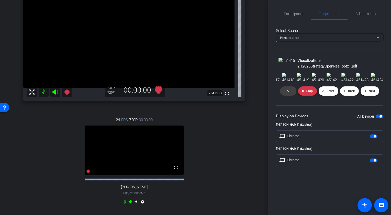
click at [373, 97] on span at bounding box center [369, 91] width 19 height 12
click at [371, 97] on span at bounding box center [369, 91] width 19 height 12
click at [371, 93] on span "Next" at bounding box center [371, 91] width 6 height 4
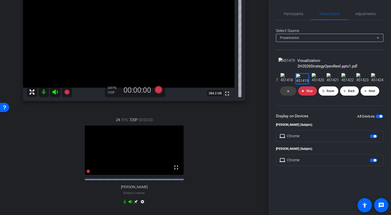
click at [371, 93] on span "Next" at bounding box center [371, 91] width 6 height 4
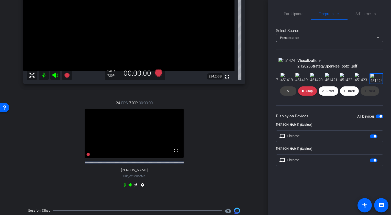
scroll to position [107, 0]
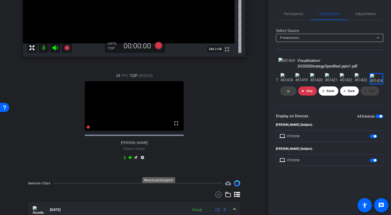
click at [157, 49] on icon at bounding box center [158, 45] width 8 height 8
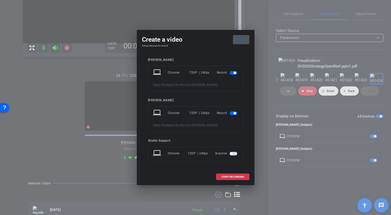
click at [234, 152] on span "button" at bounding box center [233, 154] width 8 height 4
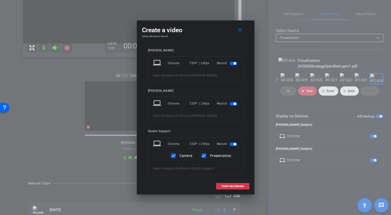
click at [178, 157] on div at bounding box center [173, 155] width 12 height 12
checkbox input "false"
click at [225, 184] on span at bounding box center [232, 186] width 33 height 12
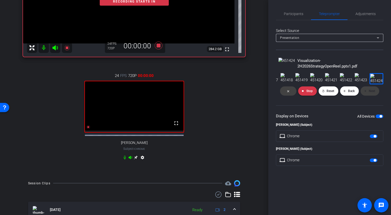
scroll to position [0, 0]
click at [291, 18] on span "Participants" at bounding box center [293, 14] width 19 height 12
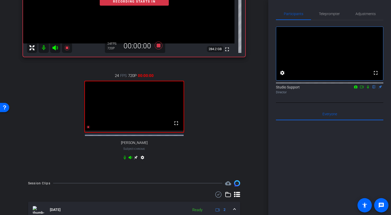
click at [361, 89] on icon at bounding box center [361, 87] width 4 height 4
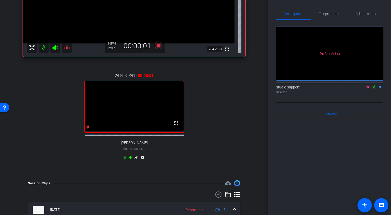
click at [375, 89] on icon at bounding box center [374, 87] width 4 height 4
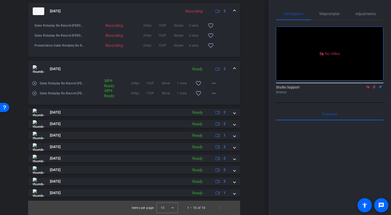
scroll to position [350, 0]
click at [34, 86] on mat-icon "play_circle_outline" at bounding box center [34, 83] width 5 height 5
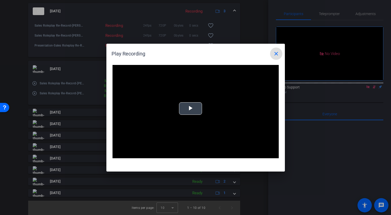
click at [181, 116] on video "Video Player" at bounding box center [195, 112] width 166 height 94
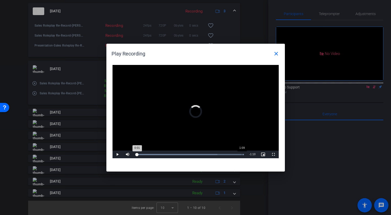
click at [241, 155] on div "Loaded : 100.00% 1:09 0:01" at bounding box center [189, 154] width 109 height 1
click at [277, 54] on mat-icon "close" at bounding box center [276, 54] width 6 height 6
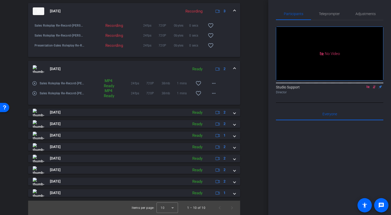
click at [34, 96] on mat-icon "play_circle_outline" at bounding box center [34, 93] width 5 height 5
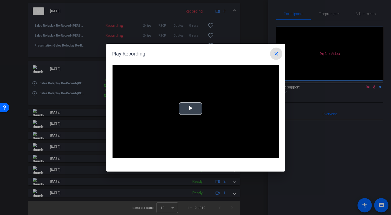
click at [203, 94] on video "Video Player" at bounding box center [195, 112] width 166 height 94
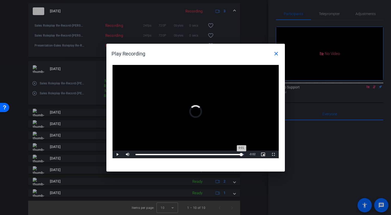
click at [241, 155] on div "Loaded : 100.00% 1:08 0:01" at bounding box center [190, 154] width 114 height 8
click at [275, 52] on mat-icon "close" at bounding box center [276, 54] width 6 height 6
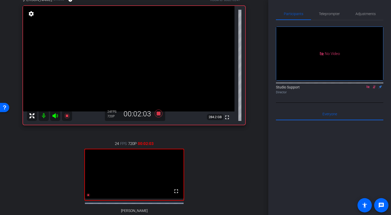
scroll to position [150, 0]
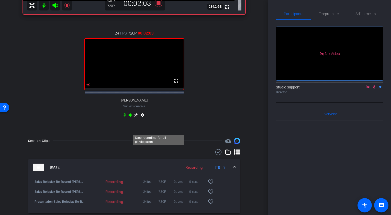
click at [161, 8] on icon at bounding box center [158, 2] width 12 height 9
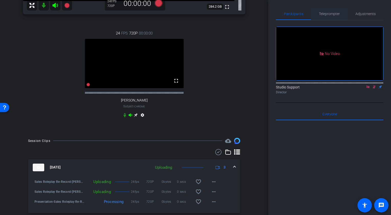
click at [332, 9] on span "Teleprompter" at bounding box center [329, 14] width 21 height 12
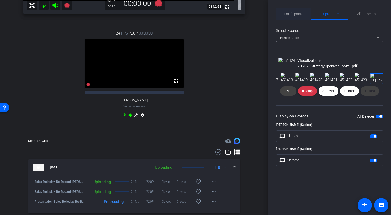
click at [294, 14] on span "Participants" at bounding box center [293, 14] width 19 height 4
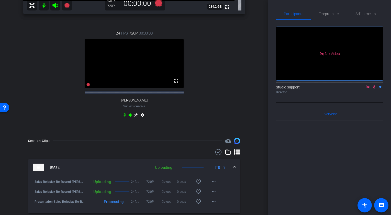
click at [375, 85] on icon at bounding box center [374, 87] width 4 height 4
click at [369, 85] on icon at bounding box center [368, 87] width 4 height 4
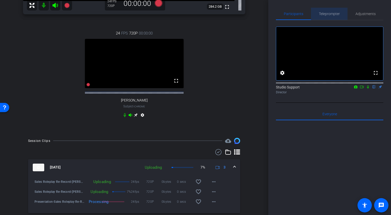
click at [331, 15] on span "Teleprompter" at bounding box center [329, 14] width 21 height 4
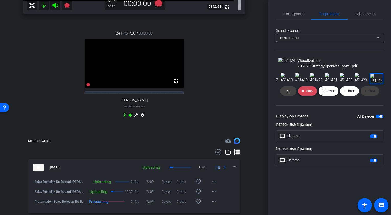
click at [304, 97] on span at bounding box center [307, 91] width 19 height 12
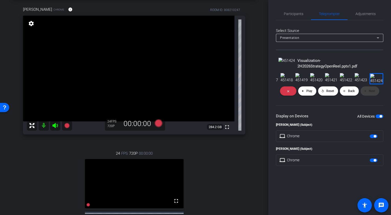
scroll to position [0, 0]
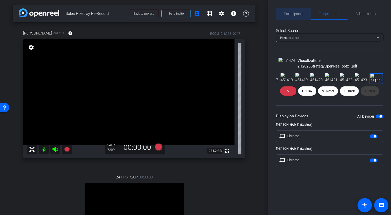
click at [295, 15] on span "Participants" at bounding box center [293, 14] width 19 height 4
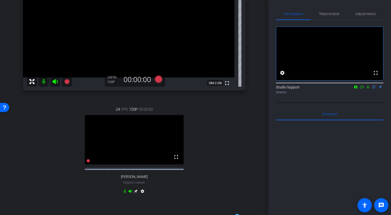
scroll to position [69, 0]
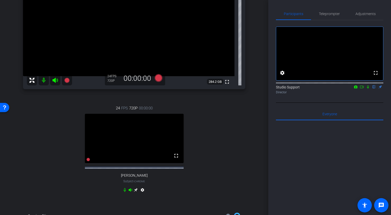
click at [137, 192] on icon at bounding box center [136, 190] width 4 height 4
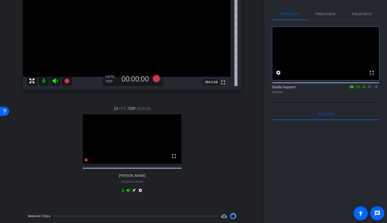
scroll to position [0, 0]
